Goal: Information Seeking & Learning: Learn about a topic

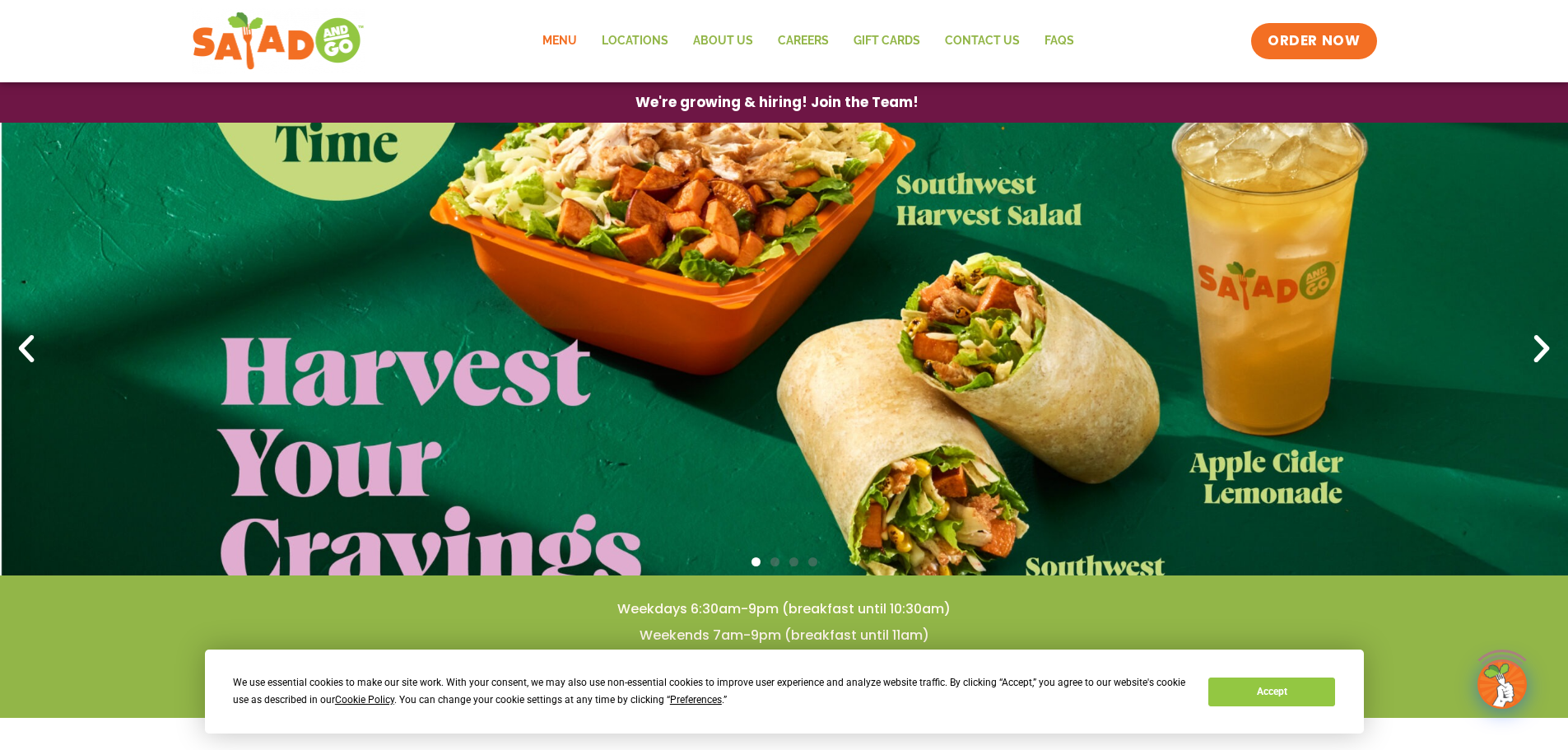
click at [566, 40] on link "Menu" at bounding box center [560, 41] width 59 height 38
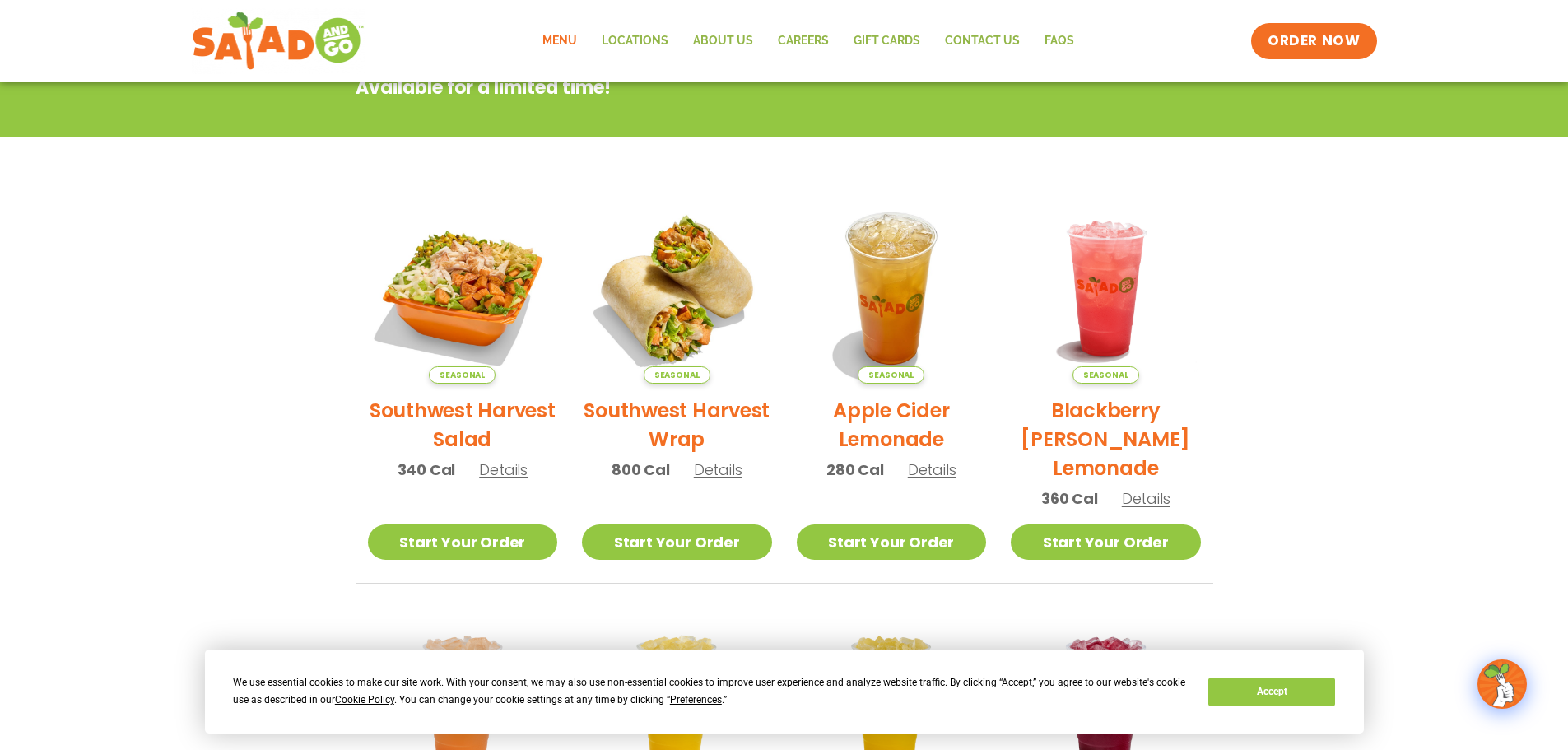
scroll to position [329, 0]
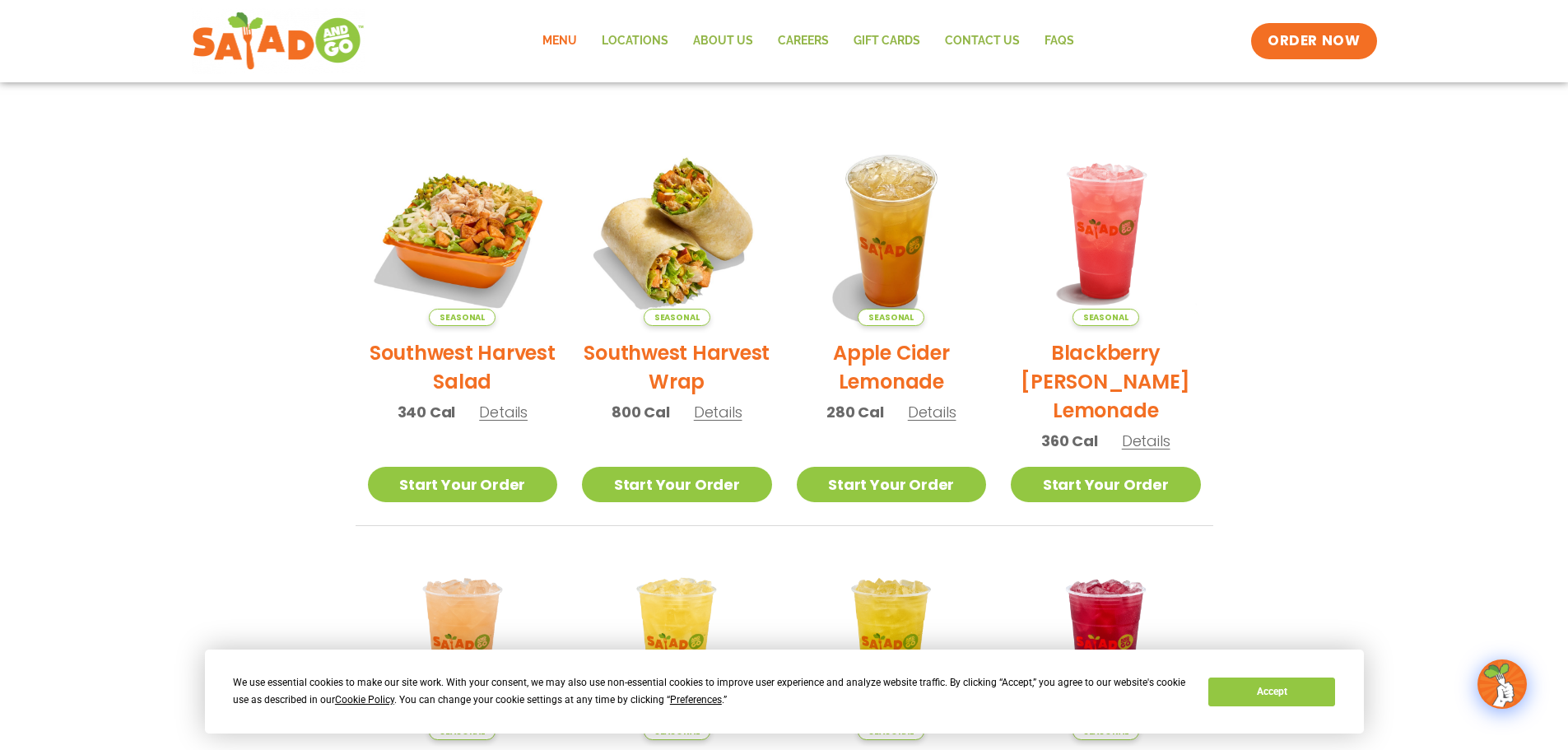
click at [507, 415] on span "Details" at bounding box center [503, 412] width 49 height 21
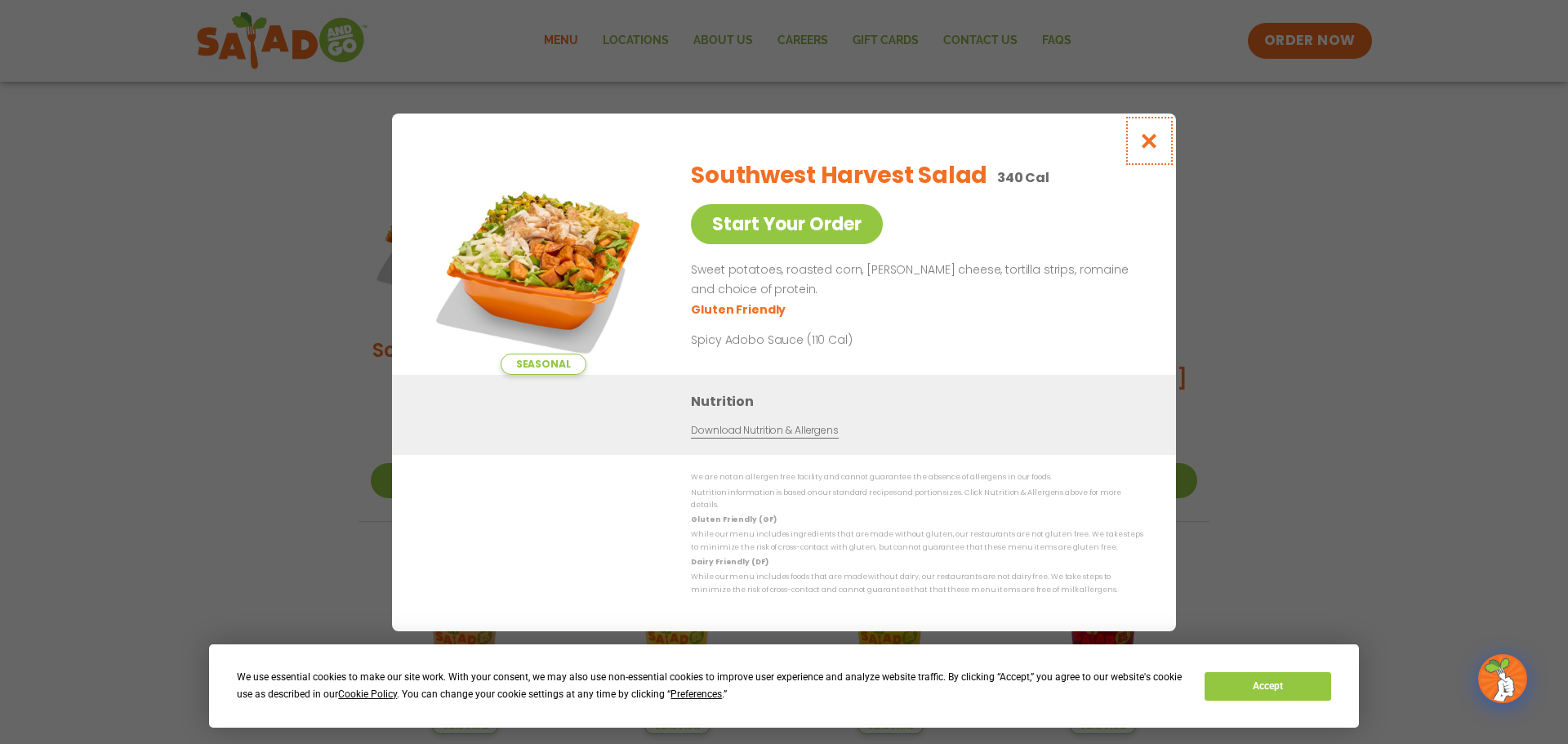
click at [1154, 140] on icon "Close modal" at bounding box center [1150, 141] width 21 height 17
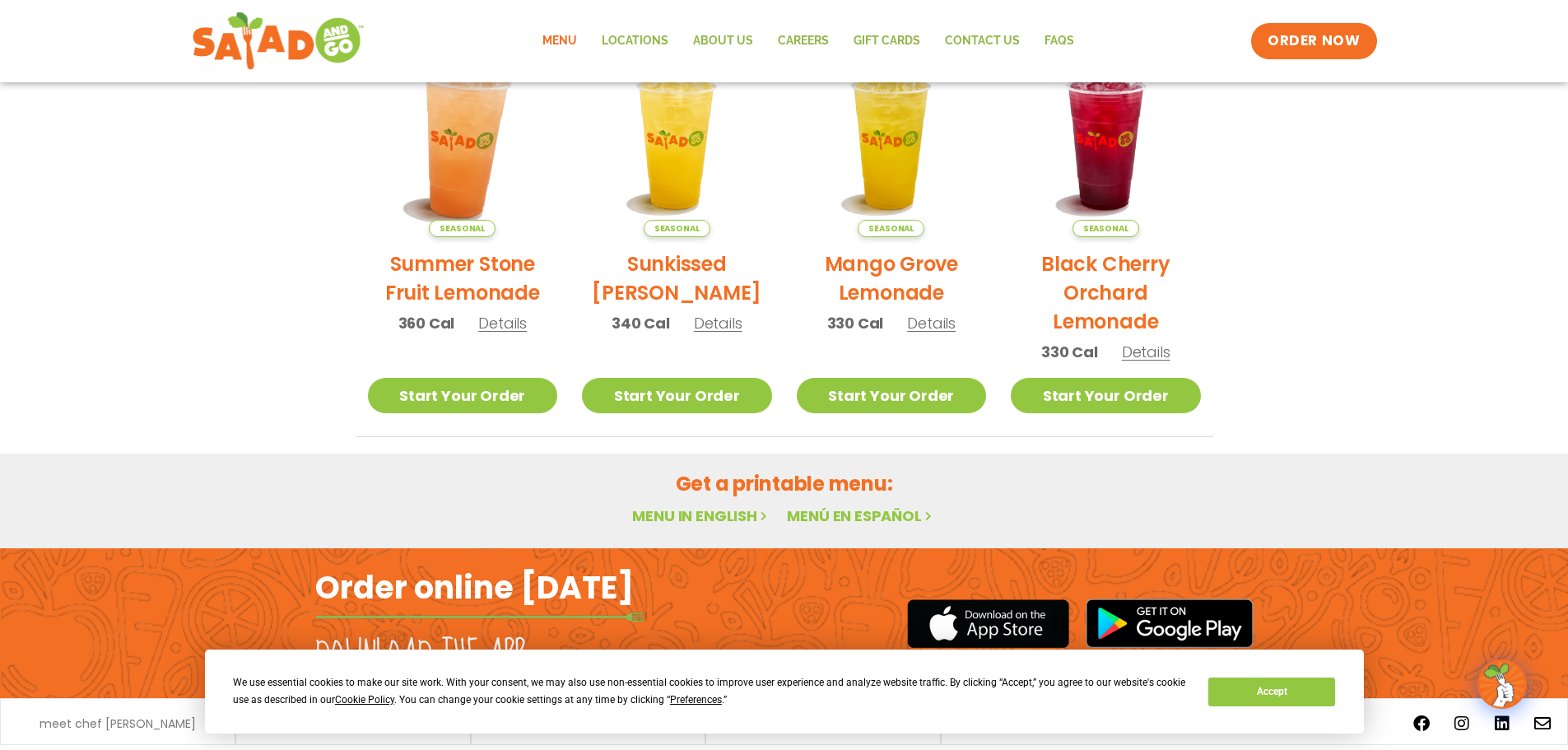
scroll to position [471, 0]
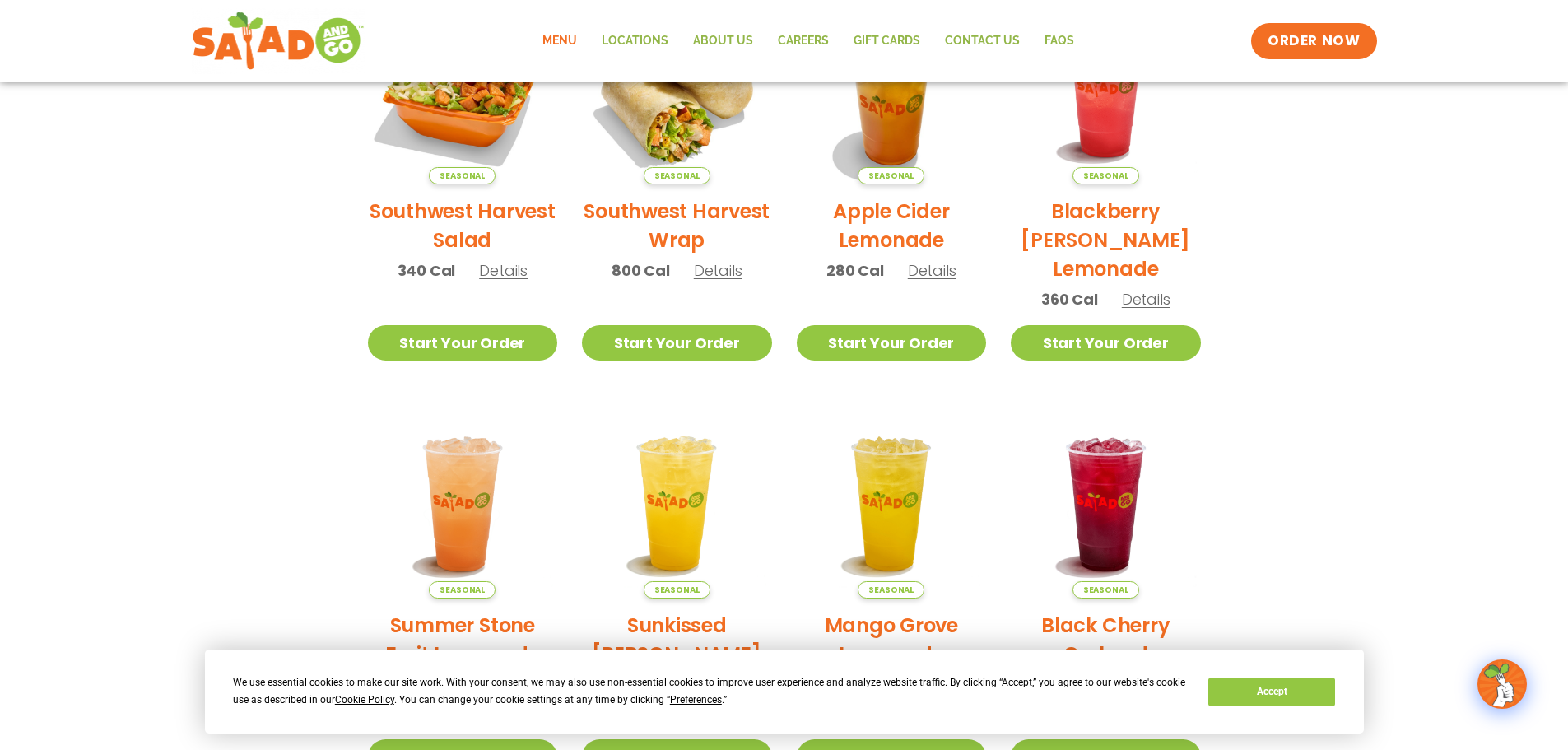
click at [557, 37] on link "Menu" at bounding box center [560, 41] width 59 height 38
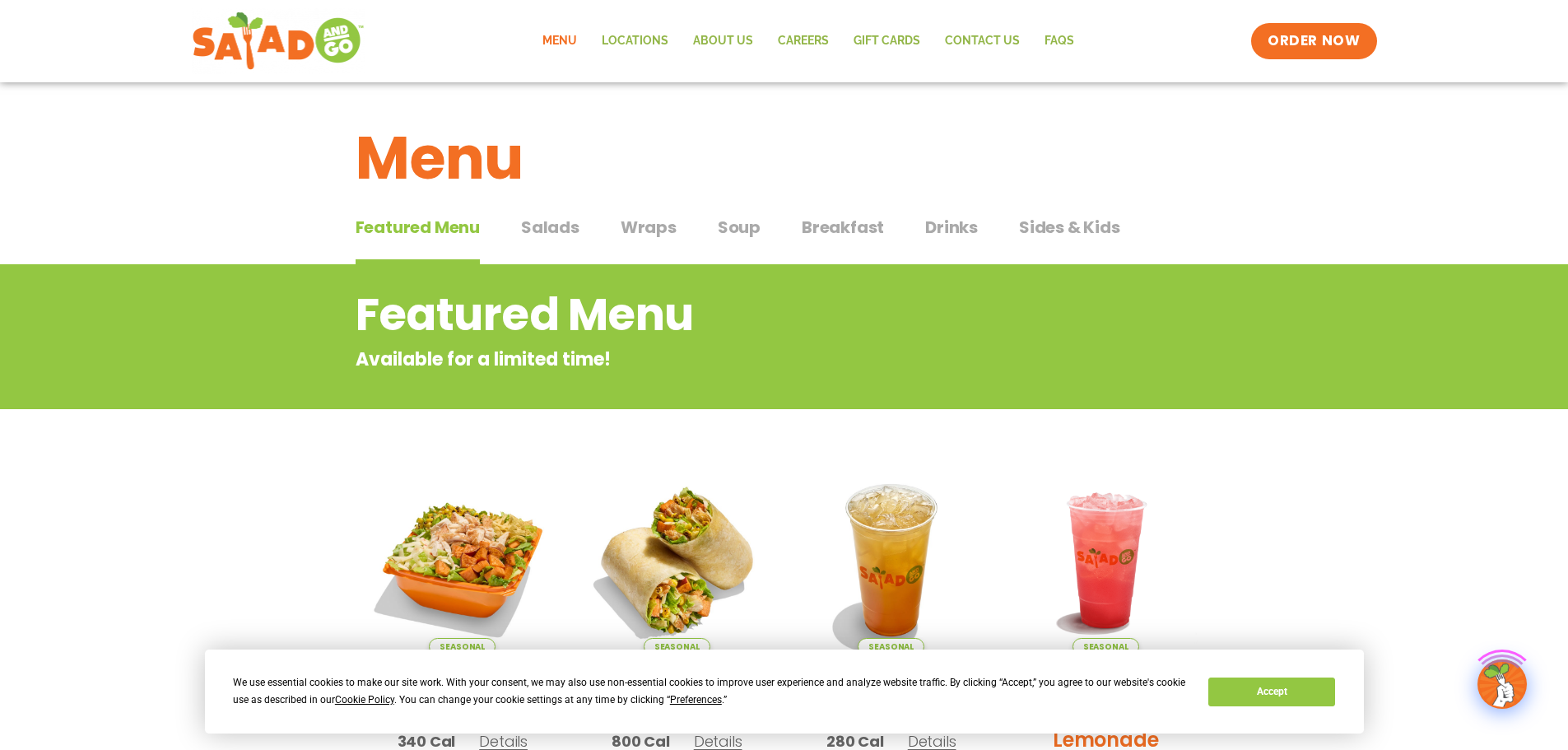
click at [535, 221] on span "Salads" at bounding box center [550, 227] width 58 height 25
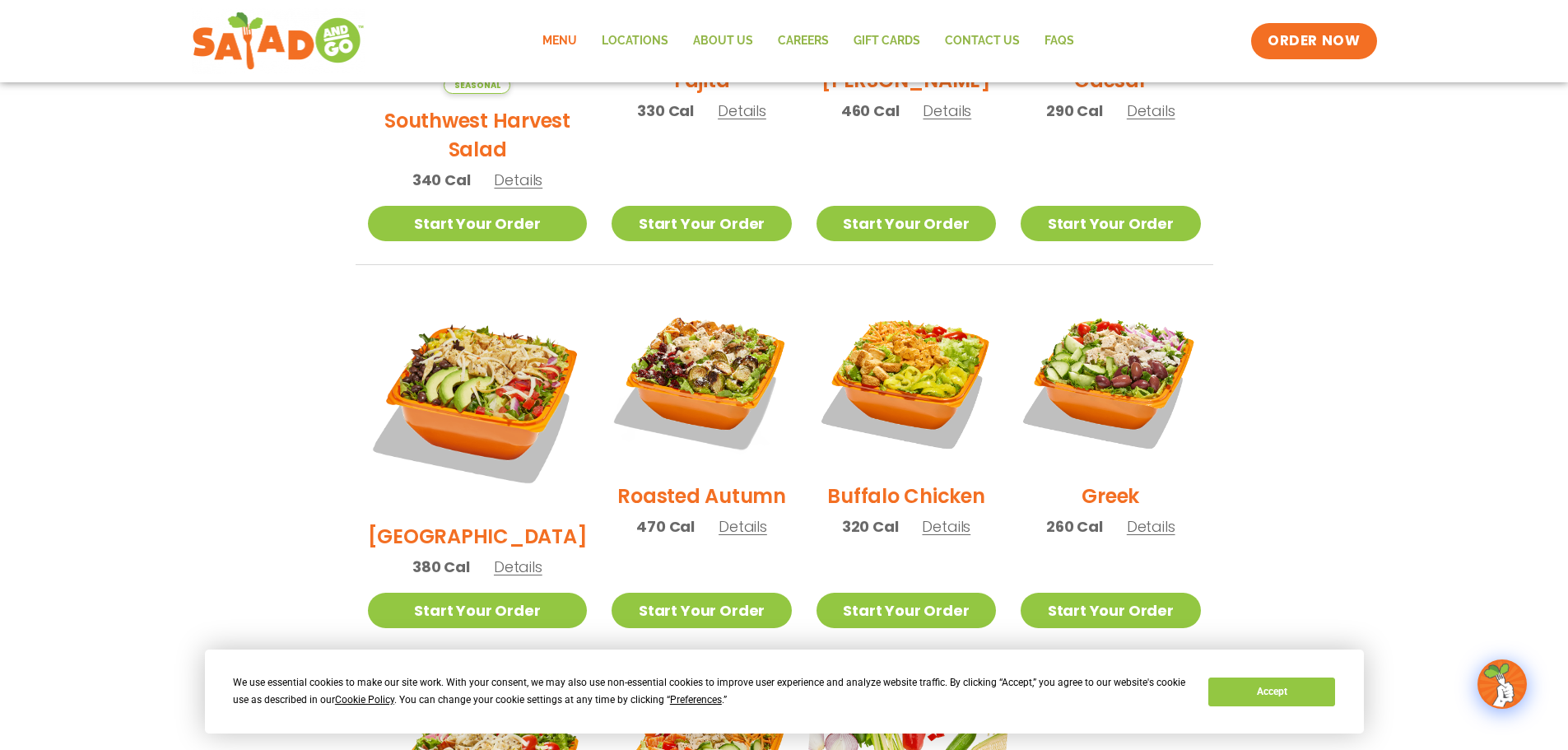
scroll to position [659, 0]
